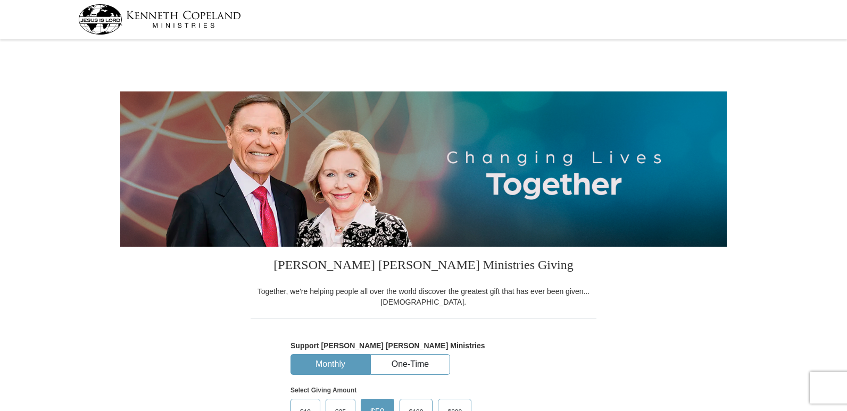
select select "[GEOGRAPHIC_DATA]"
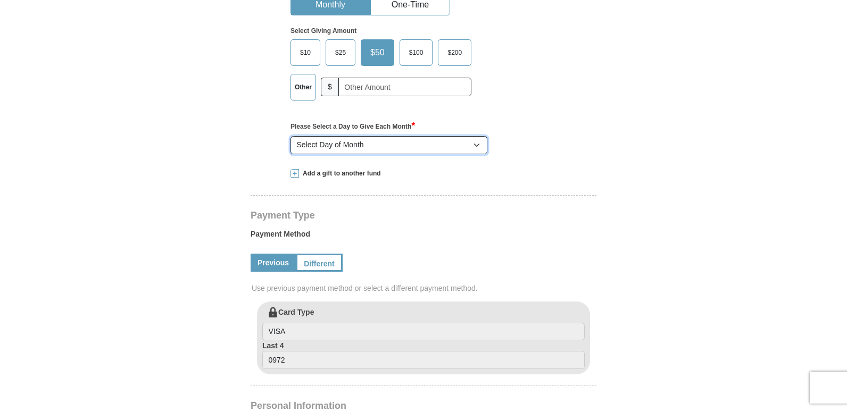
click at [481, 144] on select "Select Day of Month 1 2 3 4 5 6 7 8 9 10 11 12 13 14 15 16 17 18 19 20 21 22 23…" at bounding box center [388, 145] width 197 height 18
click at [479, 144] on select "Select Day of Month 1 2 3 4 5 6 7 8 9 10 11 12 13 14 15 16 17 18 19 20 21 22 23…" at bounding box center [388, 145] width 197 height 18
click at [570, 239] on label "Payment Method" at bounding box center [424, 237] width 346 height 16
click at [446, 10] on button "One-Time" at bounding box center [410, 5] width 79 height 20
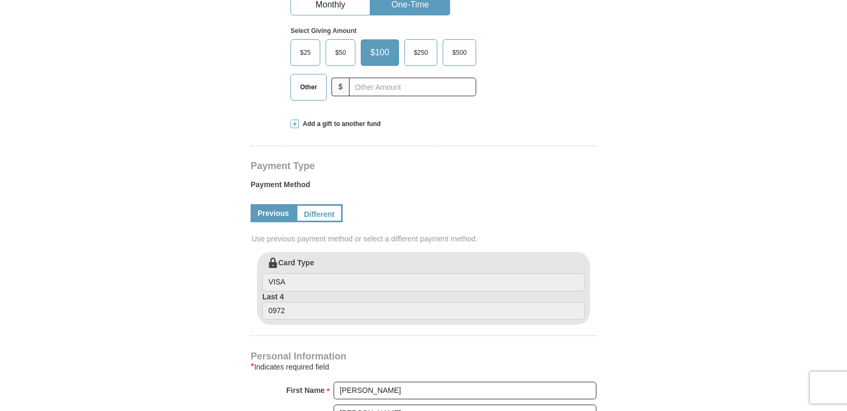
click at [346, 46] on span "$50" at bounding box center [340, 53] width 21 height 16
click at [0, 0] on input "$50" at bounding box center [0, 0] width 0 height 0
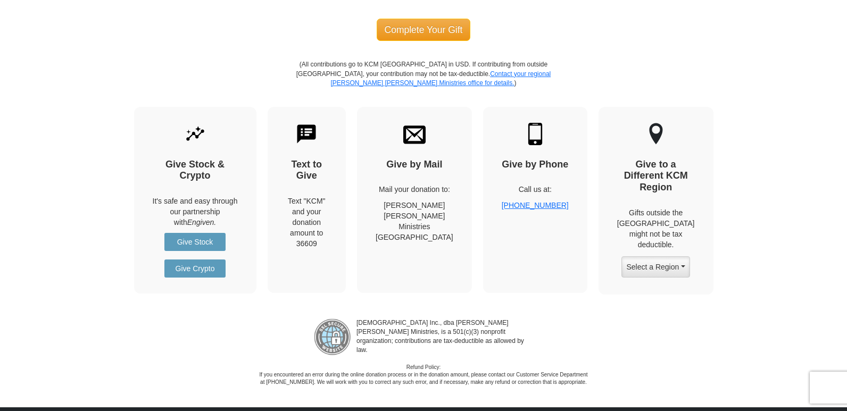
scroll to position [720, 0]
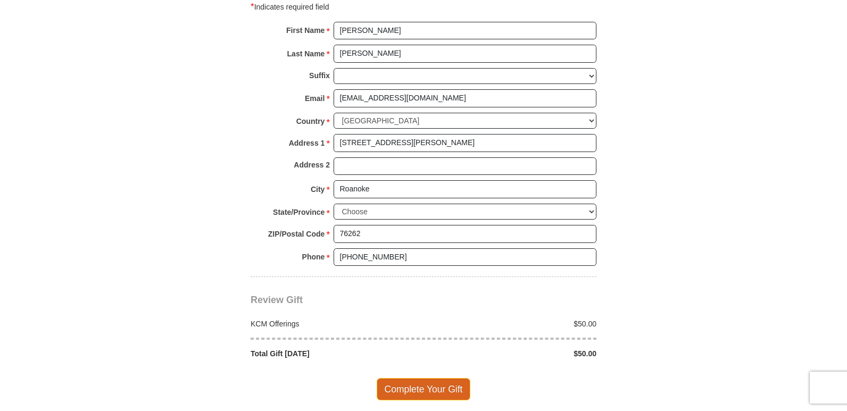
click at [458, 393] on span "Complete Your Gift" at bounding box center [424, 389] width 94 height 22
click at [0, 0] on div at bounding box center [0, 0] width 0 height 0
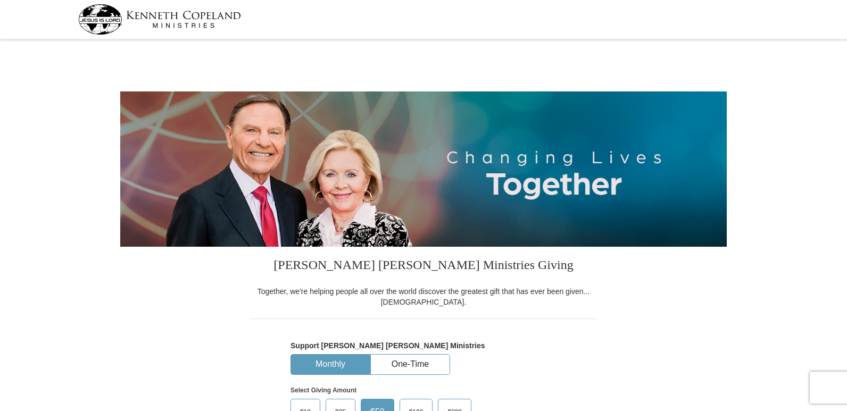
select select "[GEOGRAPHIC_DATA]"
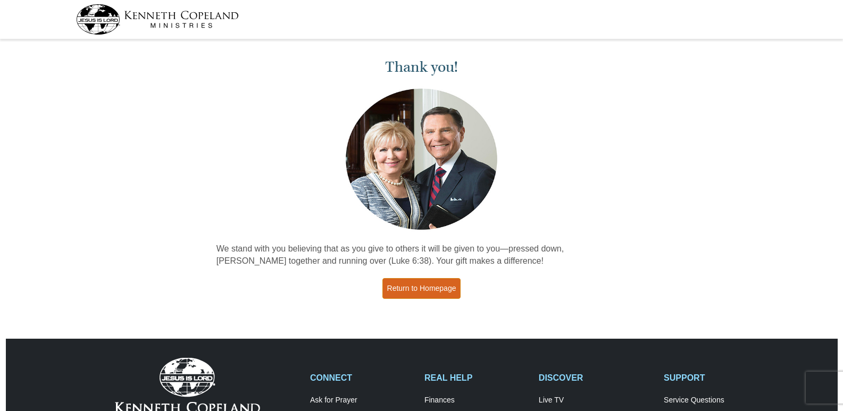
click at [417, 288] on link "Return to Homepage" at bounding box center [421, 288] width 79 height 21
